Goal: Task Accomplishment & Management: Use online tool/utility

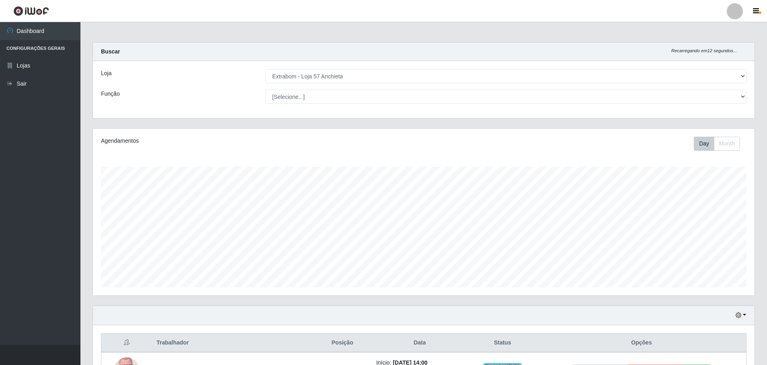
select select "470"
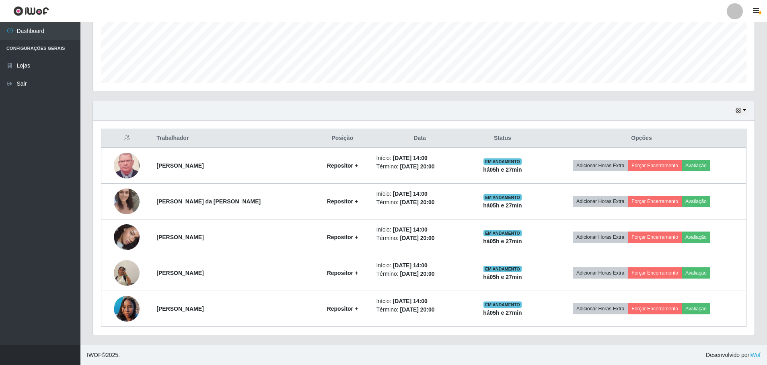
scroll to position [167, 661]
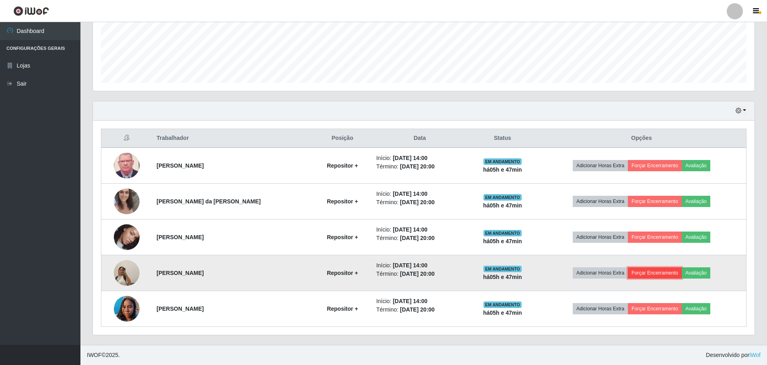
click at [663, 274] on button "Forçar Encerramento" at bounding box center [655, 272] width 54 height 11
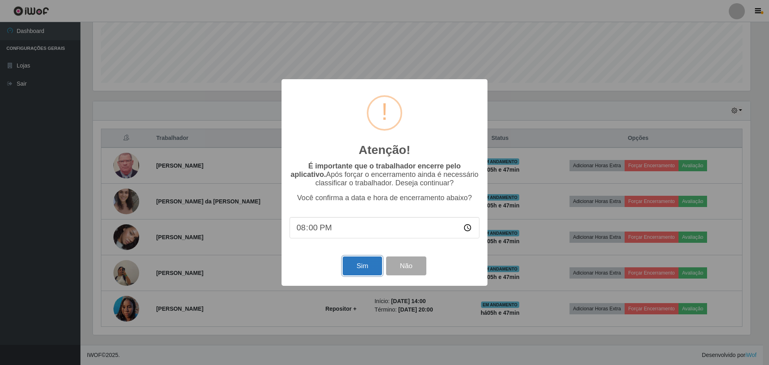
click at [367, 269] on button "Sim" at bounding box center [362, 266] width 39 height 19
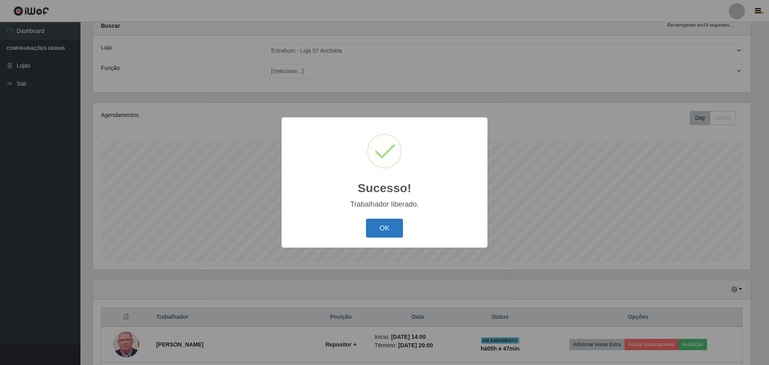
click at [379, 228] on button "OK" at bounding box center [384, 228] width 37 height 19
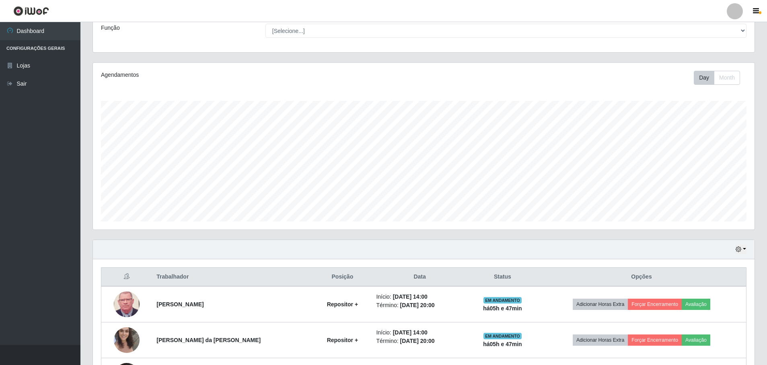
scroll to position [169, 0]
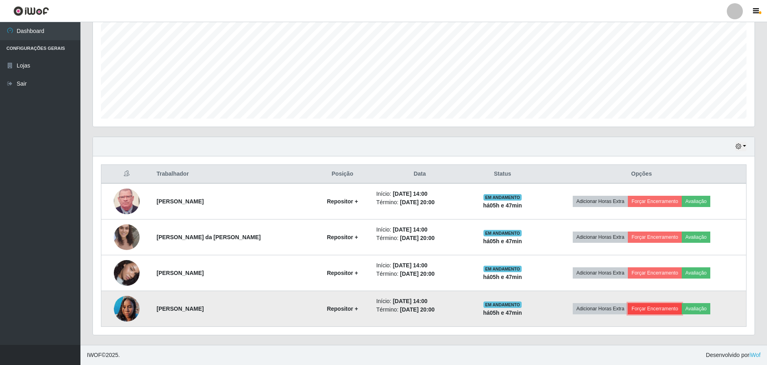
click at [656, 314] on button "Forçar Encerramento" at bounding box center [655, 308] width 54 height 11
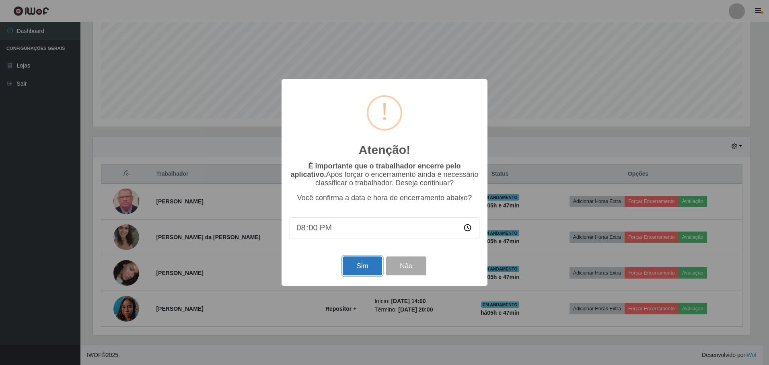
click at [372, 266] on button "Sim" at bounding box center [362, 266] width 39 height 19
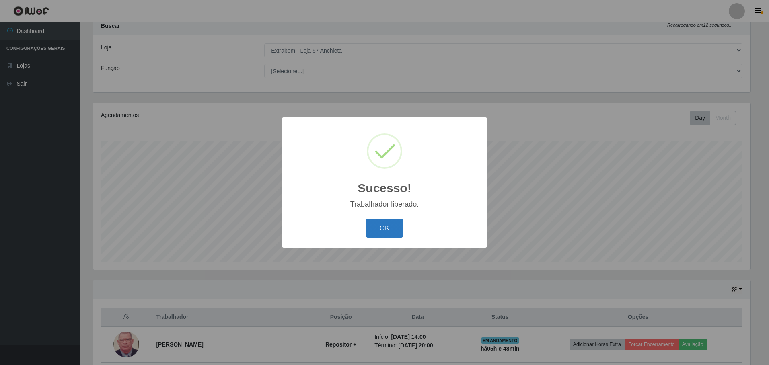
click at [384, 237] on button "OK" at bounding box center [384, 228] width 37 height 19
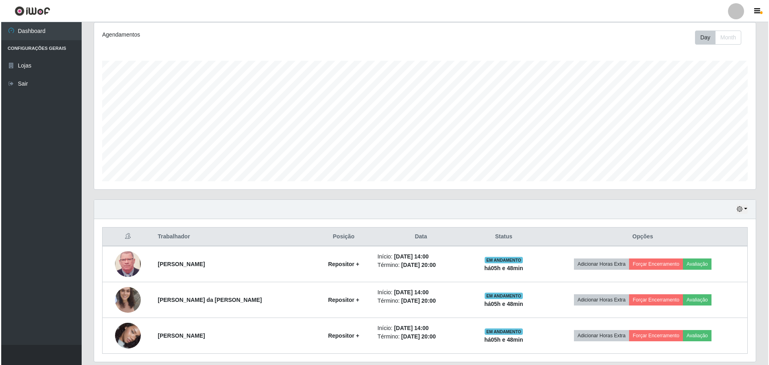
scroll to position [133, 0]
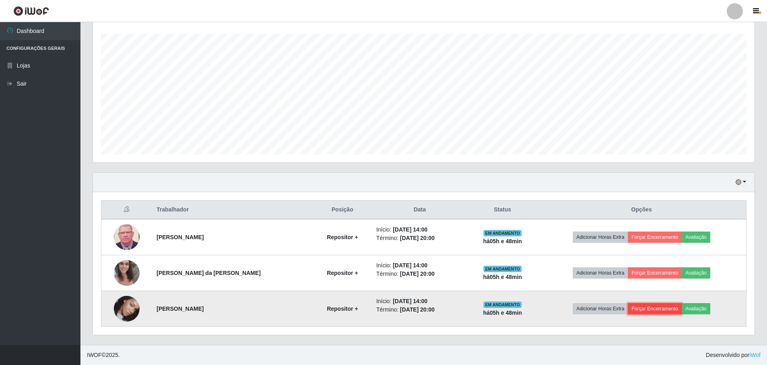
click at [663, 310] on button "Forçar Encerramento" at bounding box center [655, 308] width 54 height 11
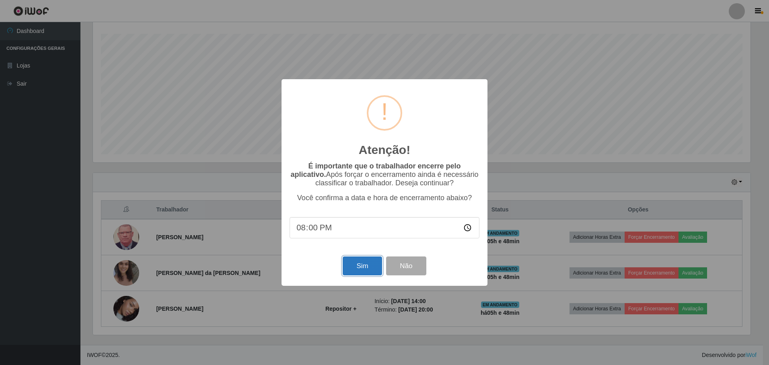
click at [368, 265] on button "Sim" at bounding box center [362, 266] width 39 height 19
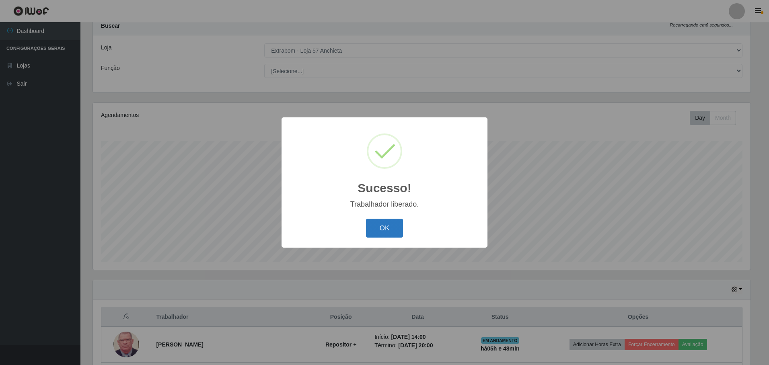
click at [376, 229] on button "OK" at bounding box center [384, 228] width 37 height 19
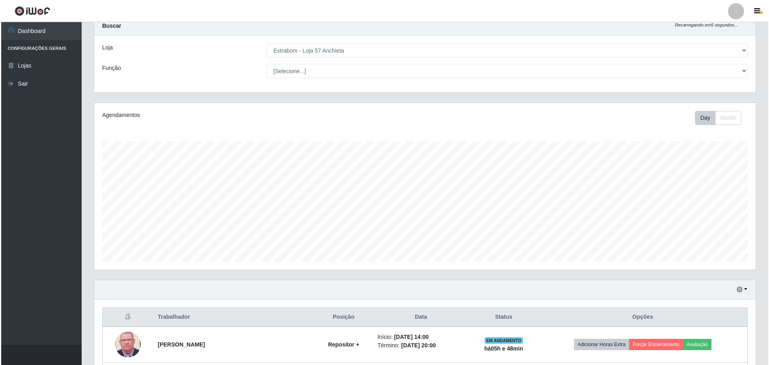
scroll to position [97, 0]
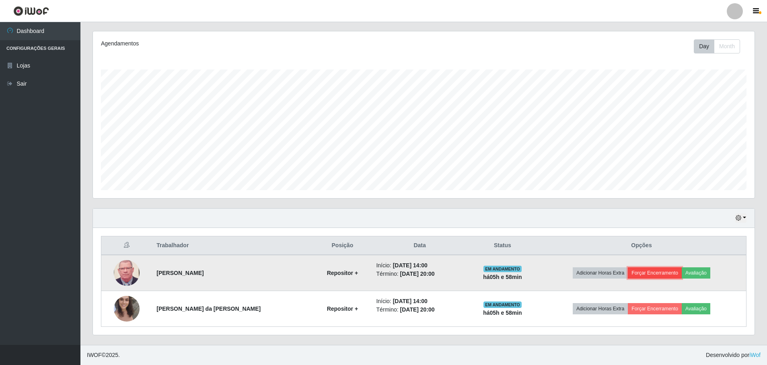
click at [676, 277] on button "Forçar Encerramento" at bounding box center [655, 272] width 54 height 11
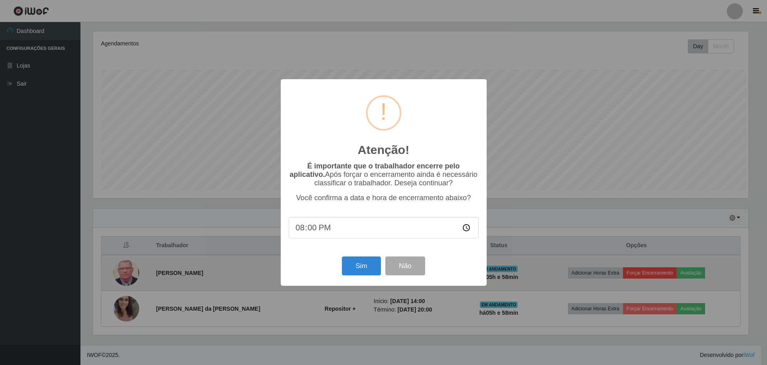
scroll to position [167, 657]
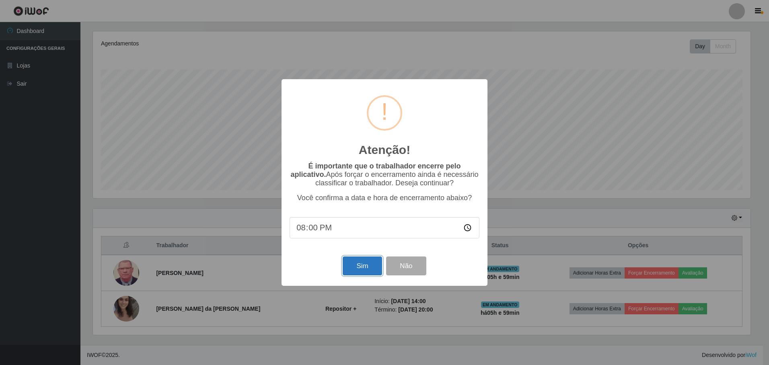
click at [356, 271] on button "Sim" at bounding box center [362, 266] width 39 height 19
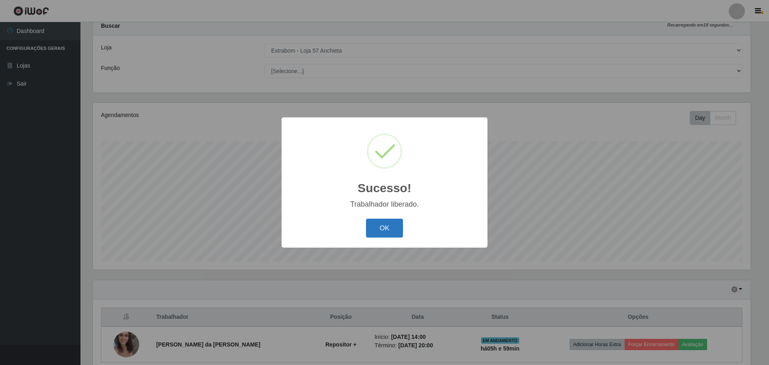
click at [385, 228] on button "OK" at bounding box center [384, 228] width 37 height 19
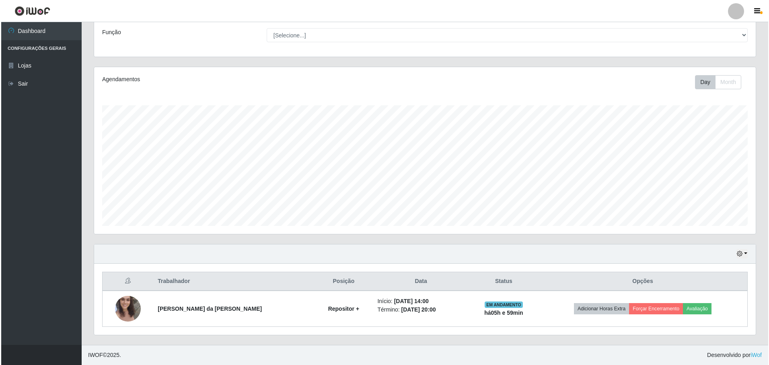
scroll to position [21, 0]
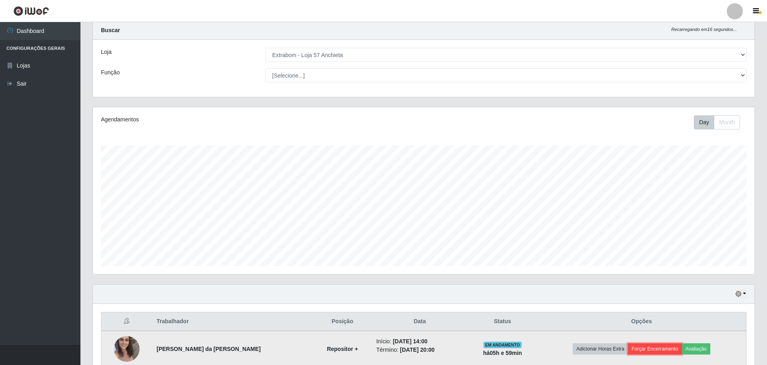
click at [670, 351] on button "Forçar Encerramento" at bounding box center [655, 348] width 54 height 11
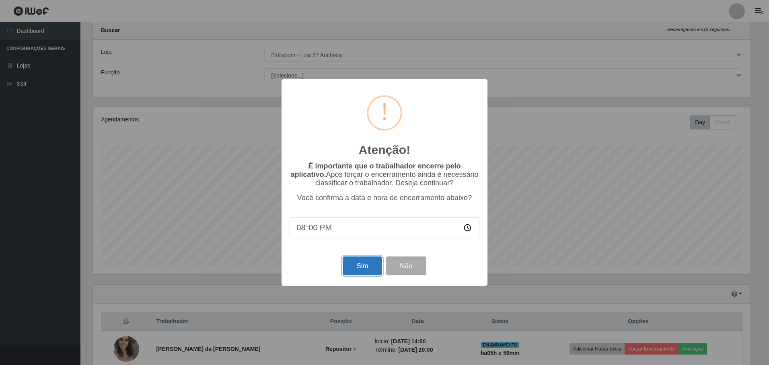
click at [347, 268] on button "Sim" at bounding box center [362, 266] width 39 height 19
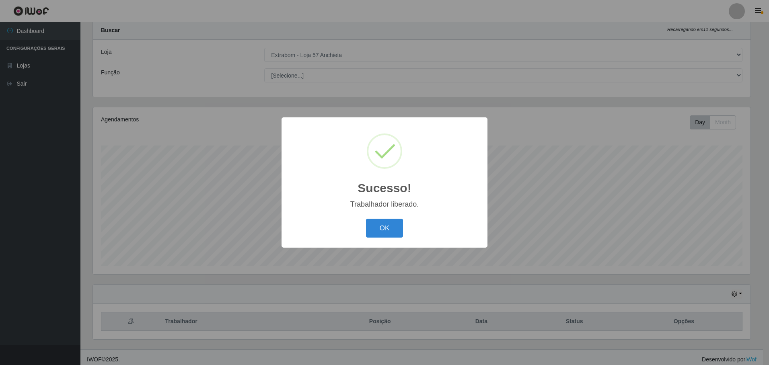
click at [403, 220] on div "OK Cancel" at bounding box center [385, 228] width 190 height 23
click at [386, 222] on button "OK" at bounding box center [384, 228] width 37 height 19
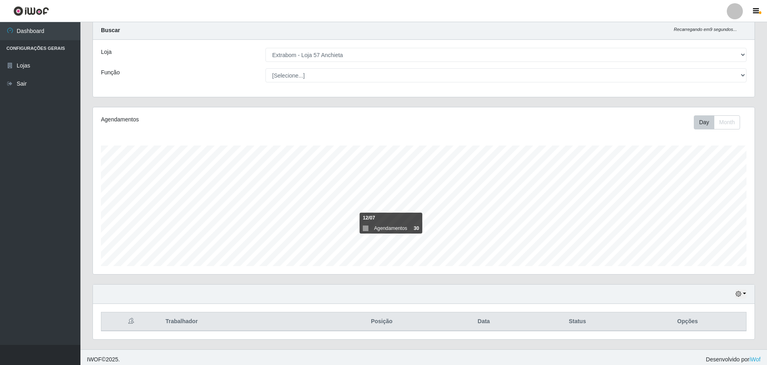
scroll to position [26, 0]
